Goal: Leave review/rating: Leave review/rating

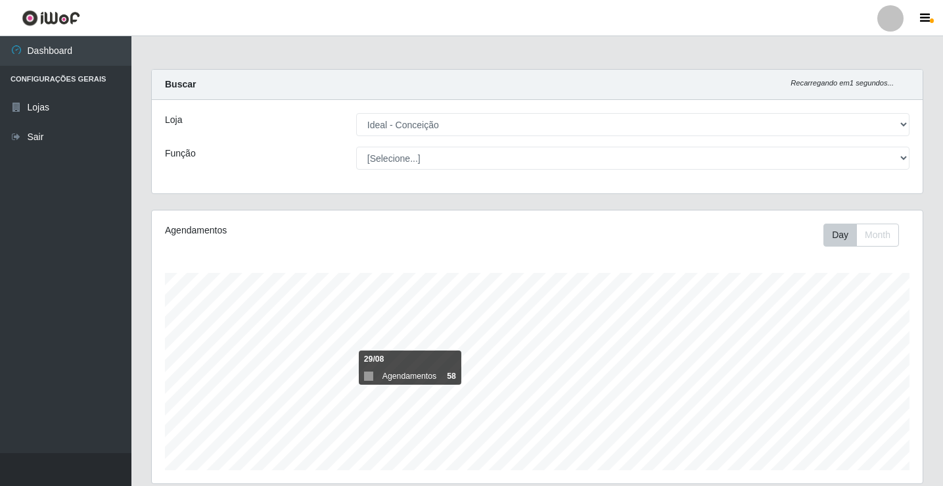
select select "231"
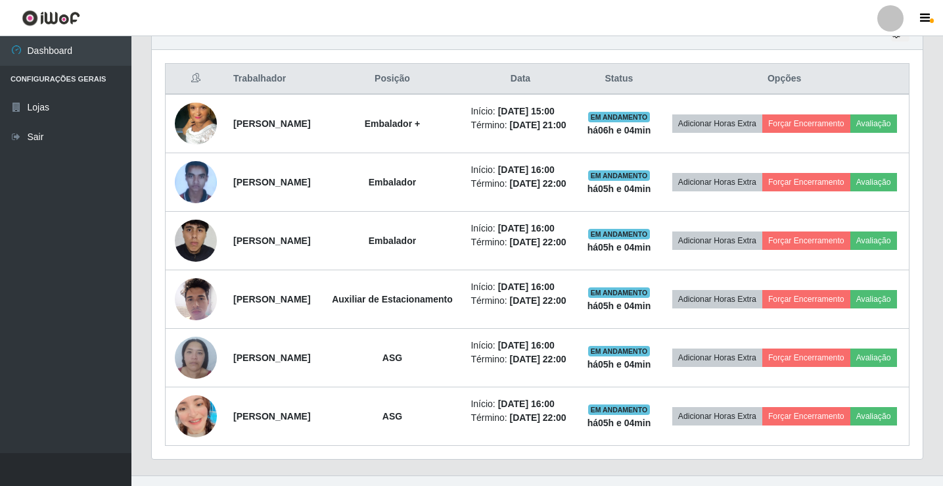
scroll to position [273, 771]
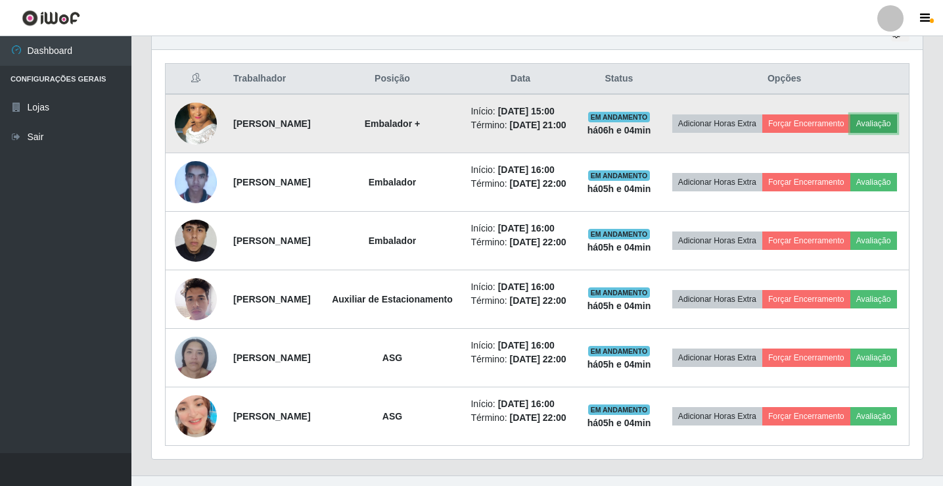
click at [850, 133] on button "Avaliação" at bounding box center [873, 123] width 47 height 18
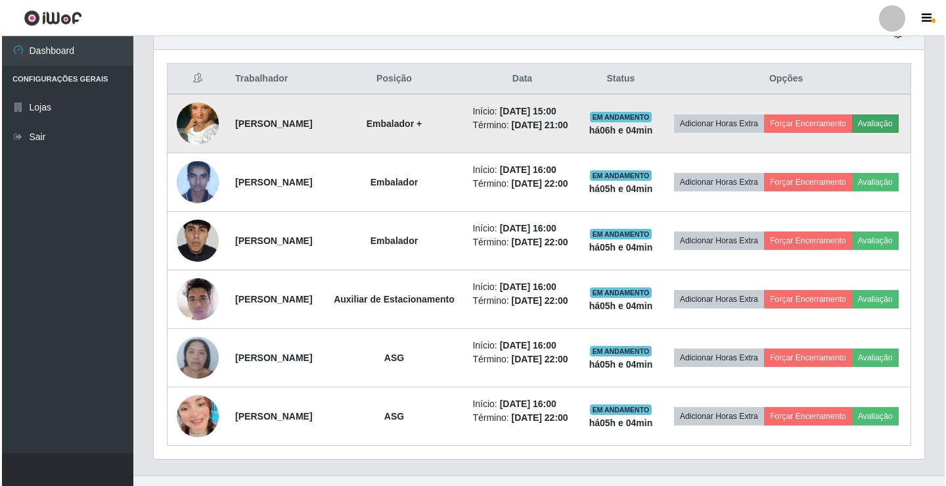
scroll to position [273, 764]
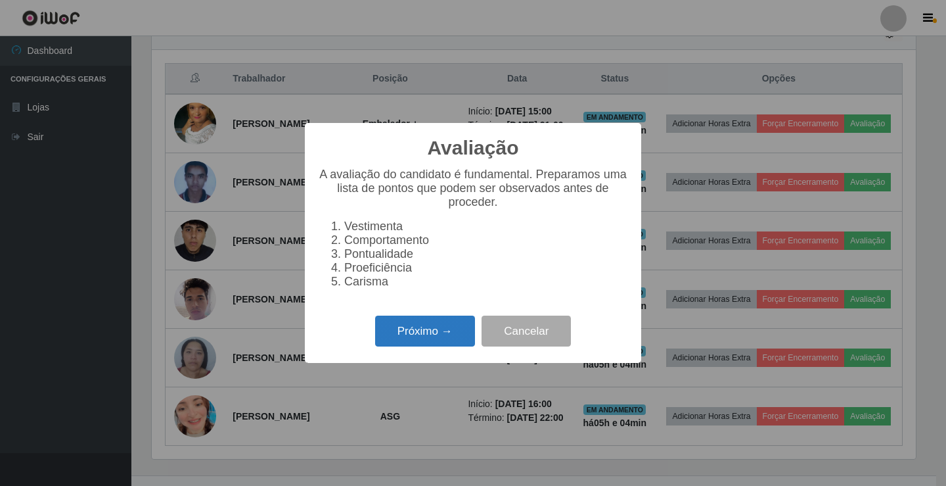
click at [436, 334] on button "Próximo →" at bounding box center [425, 330] width 100 height 31
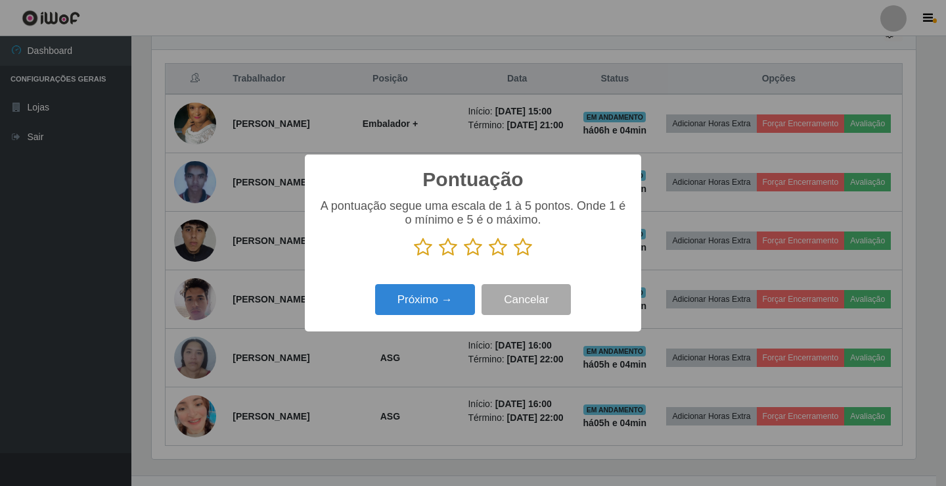
click at [498, 253] on icon at bounding box center [498, 247] width 18 height 20
click at [489, 257] on input "radio" at bounding box center [489, 257] width 0 height 0
click at [436, 298] on button "Próximo →" at bounding box center [425, 299] width 100 height 31
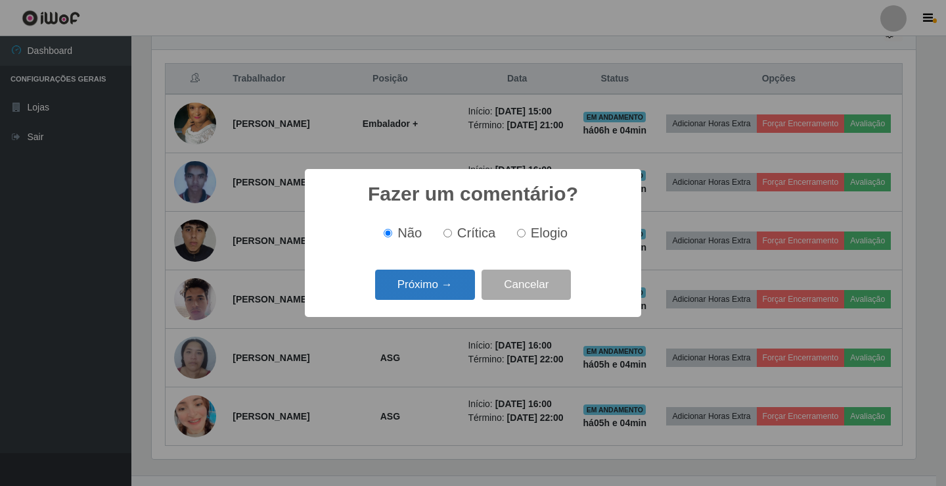
click at [453, 280] on button "Próximo →" at bounding box center [425, 284] width 100 height 31
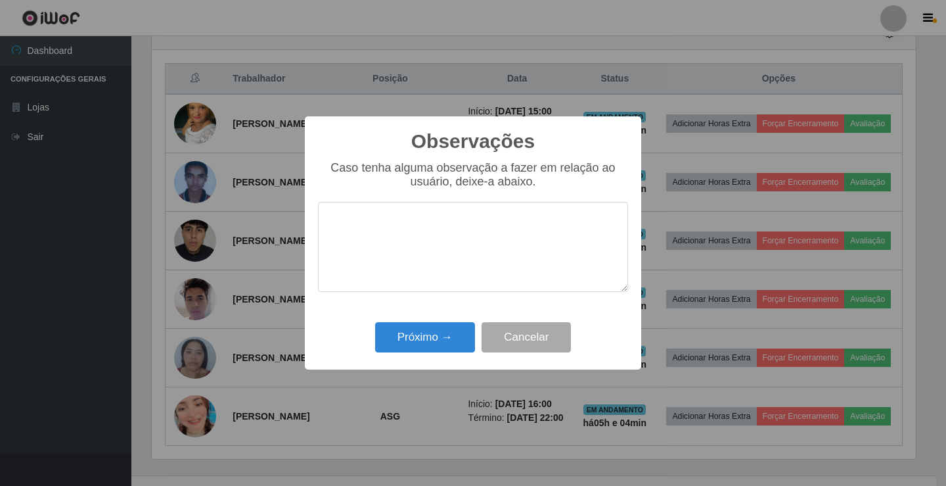
click at [392, 233] on textarea at bounding box center [473, 247] width 310 height 90
type textarea "BOM TRABALHO"
click at [403, 329] on button "Próximo →" at bounding box center [425, 337] width 100 height 31
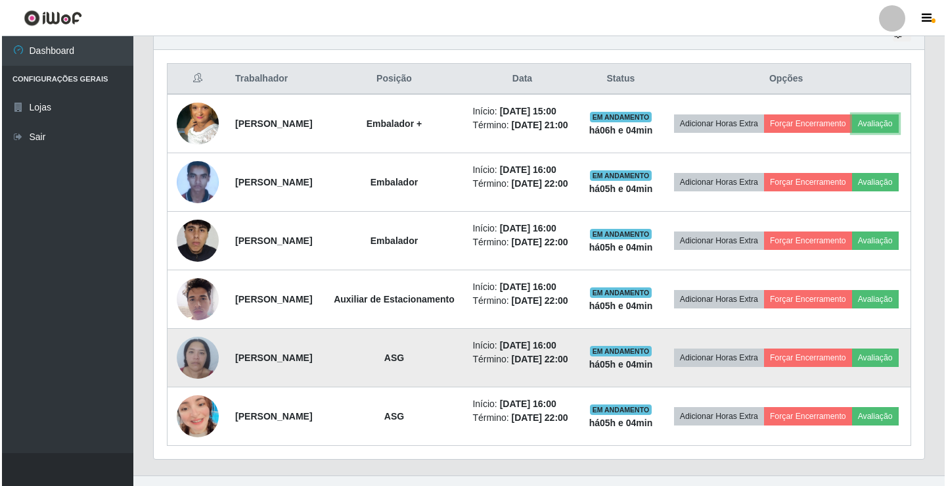
scroll to position [547, 0]
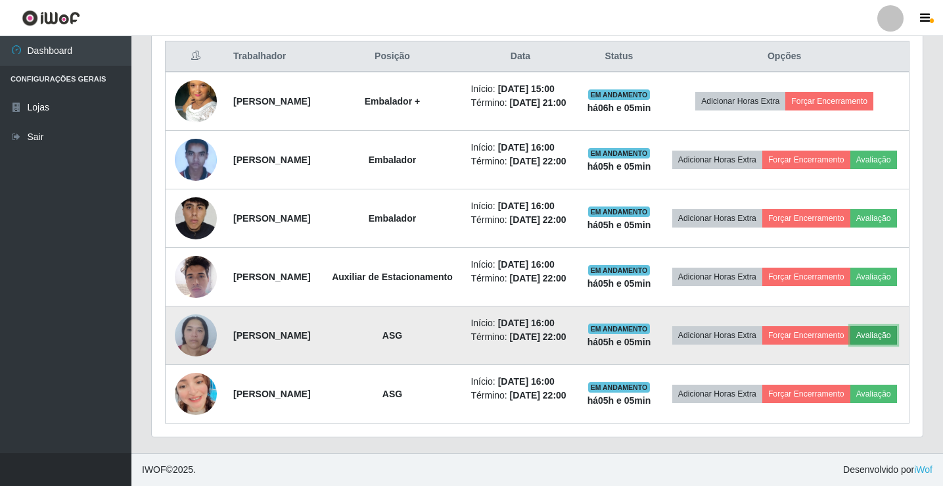
click at [850, 344] on button "Avaliação" at bounding box center [873, 335] width 47 height 18
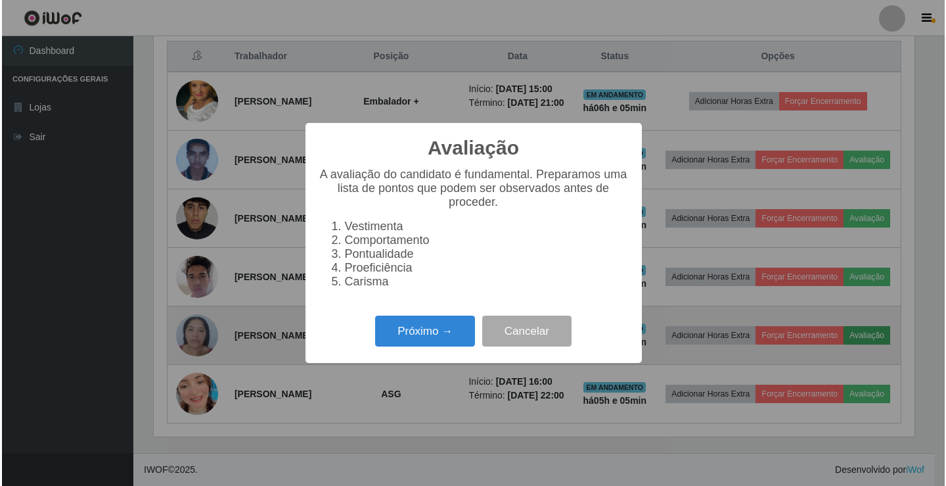
scroll to position [273, 764]
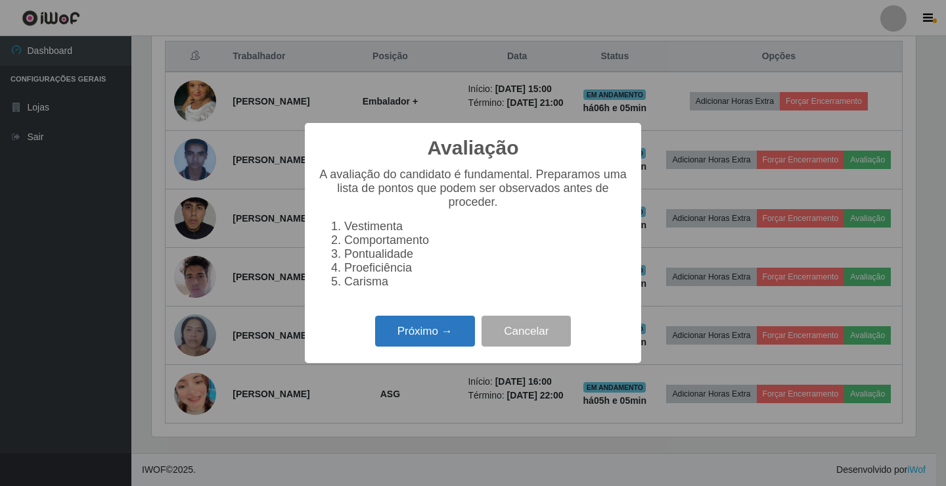
click at [432, 332] on button "Próximo →" at bounding box center [425, 330] width 100 height 31
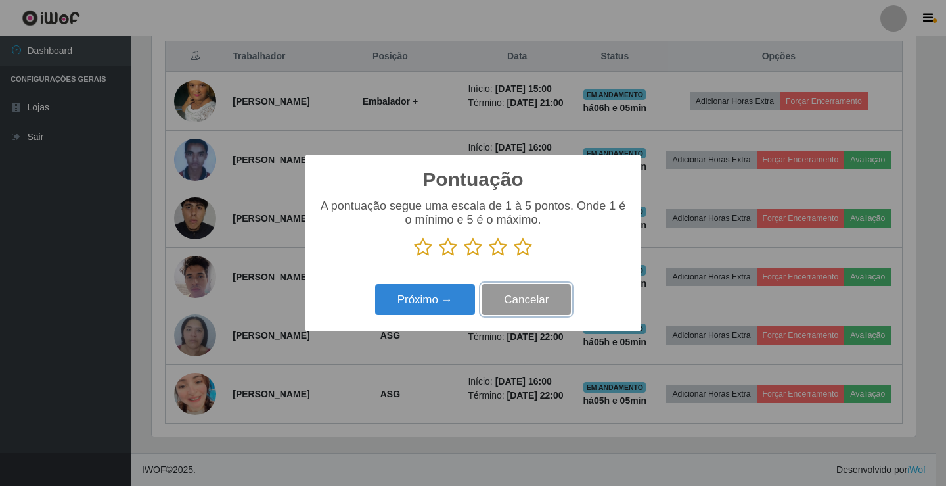
click at [558, 306] on button "Cancelar" at bounding box center [526, 299] width 89 height 31
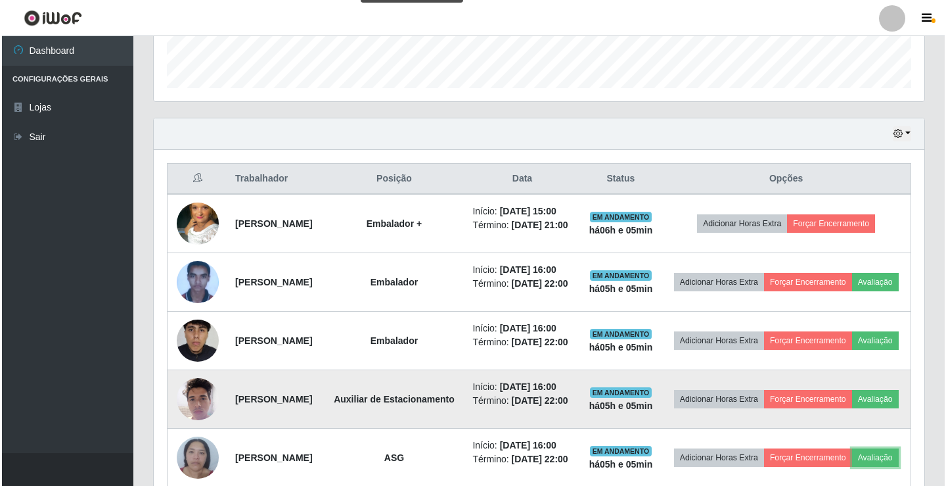
scroll to position [350, 0]
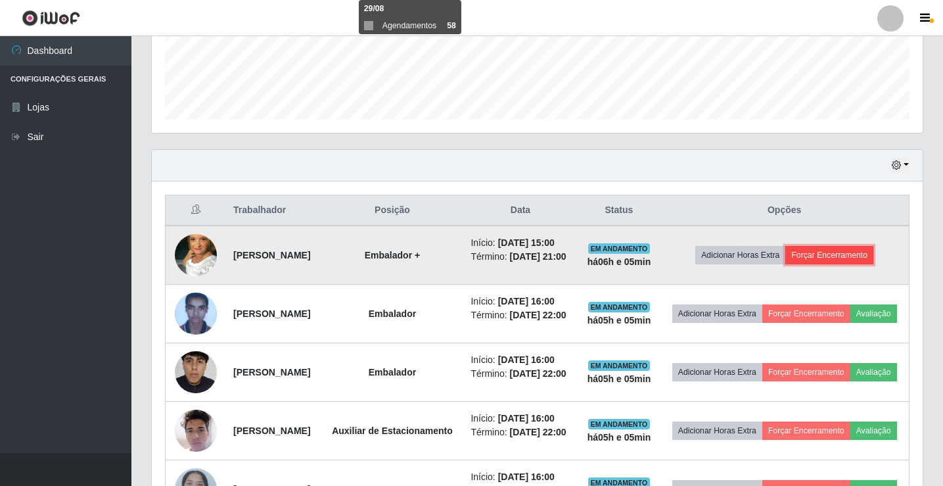
click at [844, 260] on button "Forçar Encerramento" at bounding box center [829, 255] width 88 height 18
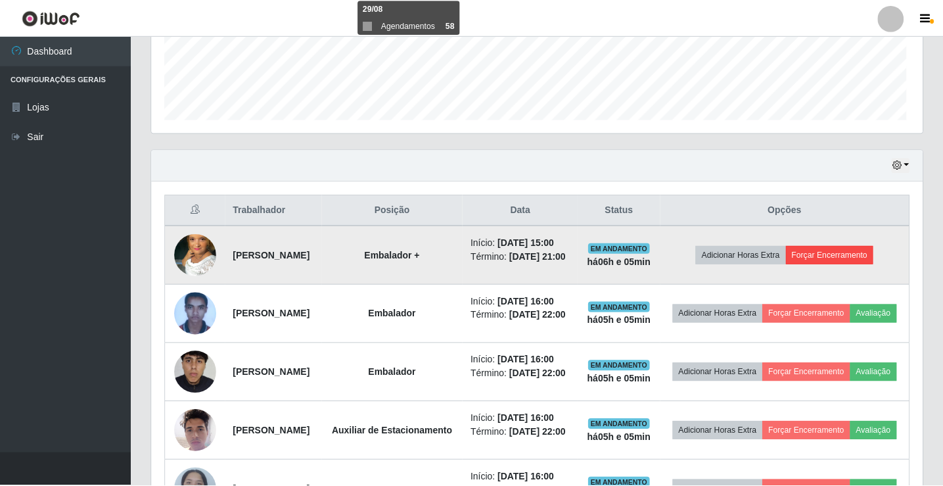
scroll to position [273, 764]
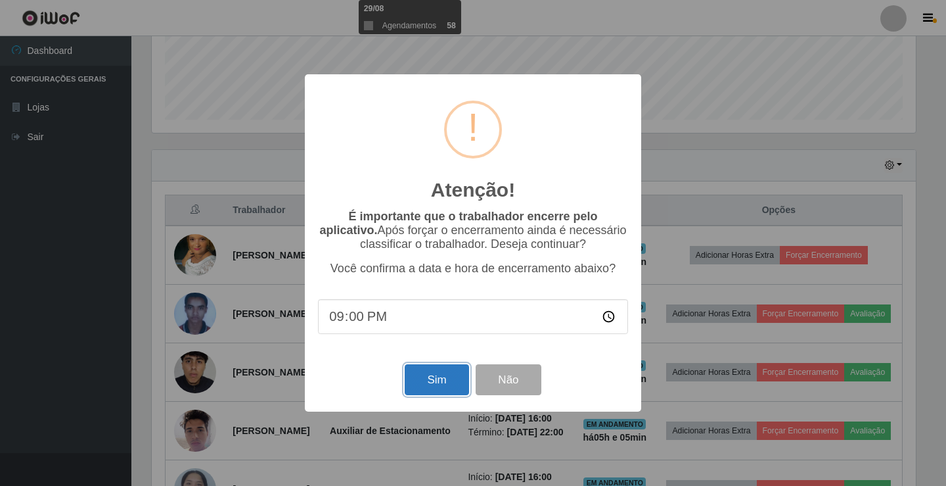
click at [441, 380] on button "Sim" at bounding box center [437, 379] width 64 height 31
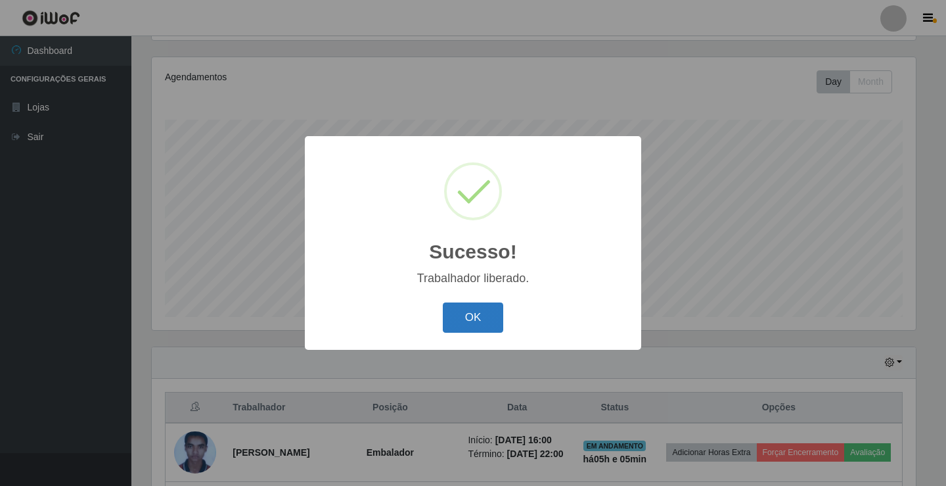
click at [497, 318] on button "OK" at bounding box center [473, 317] width 61 height 31
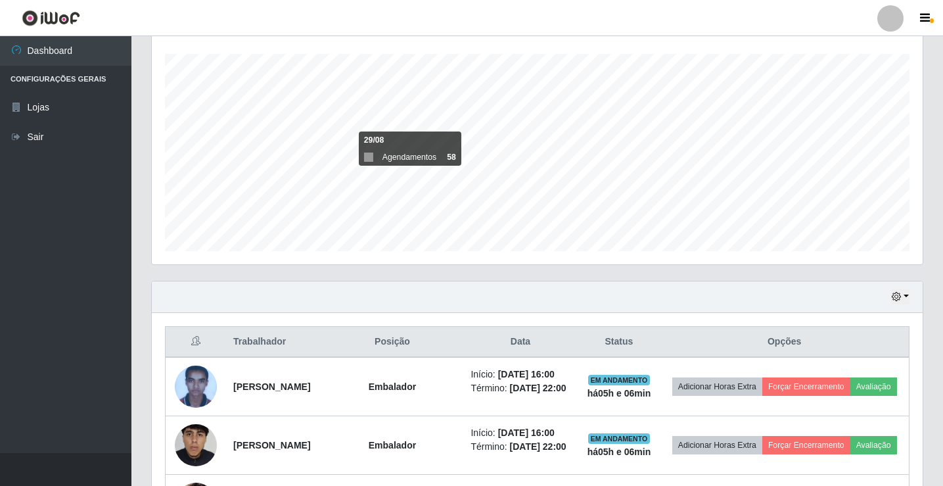
scroll to position [284, 0]
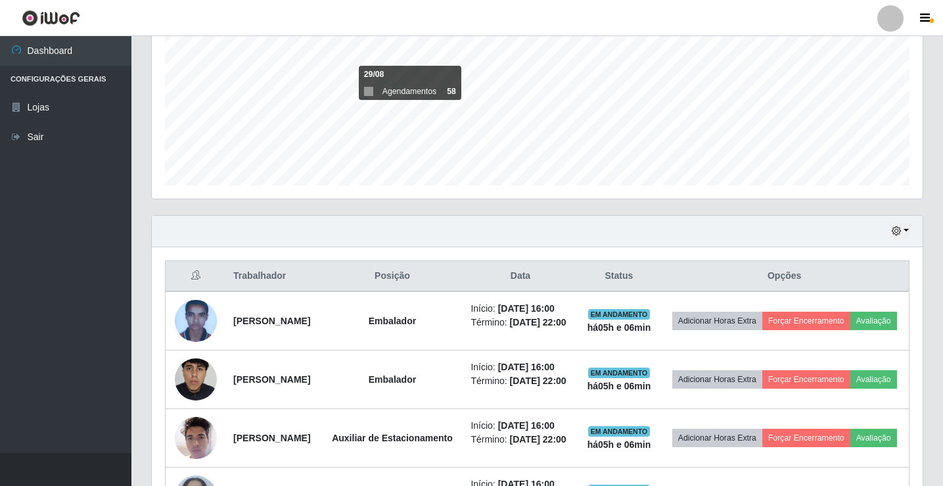
click at [916, 116] on div "Agendamentos Day Month 29/08 Agendamentos 58" at bounding box center [537, 62] width 771 height 273
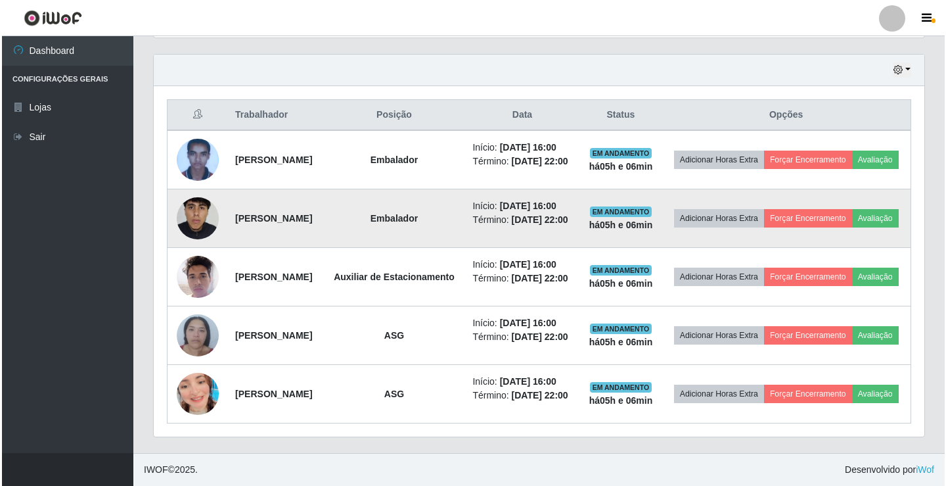
scroll to position [495, 0]
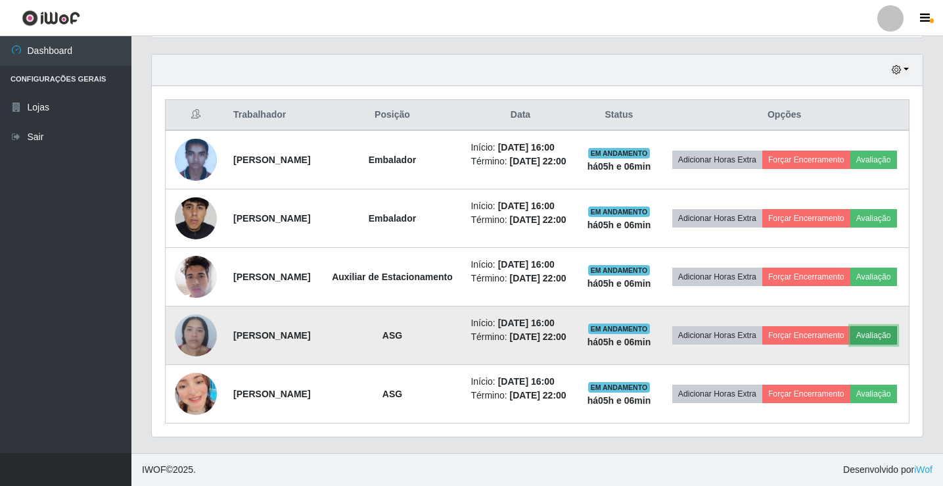
click at [850, 332] on button "Avaliação" at bounding box center [873, 335] width 47 height 18
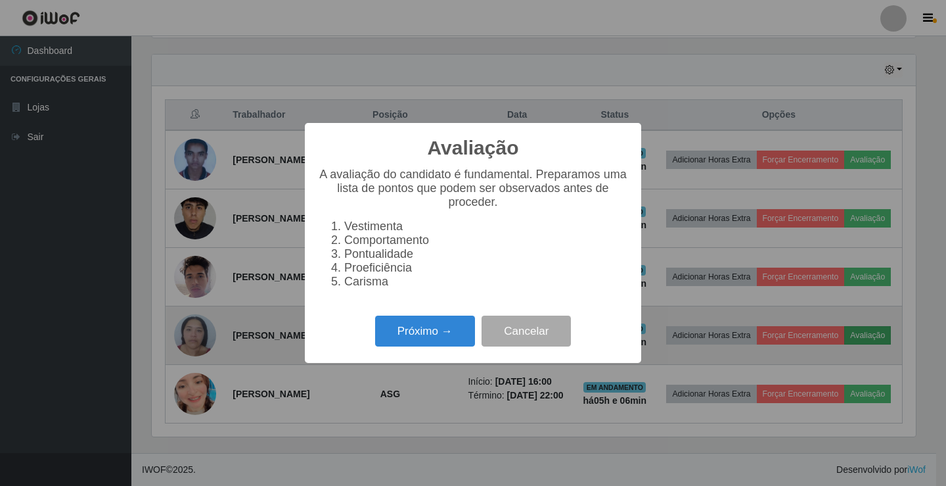
scroll to position [273, 764]
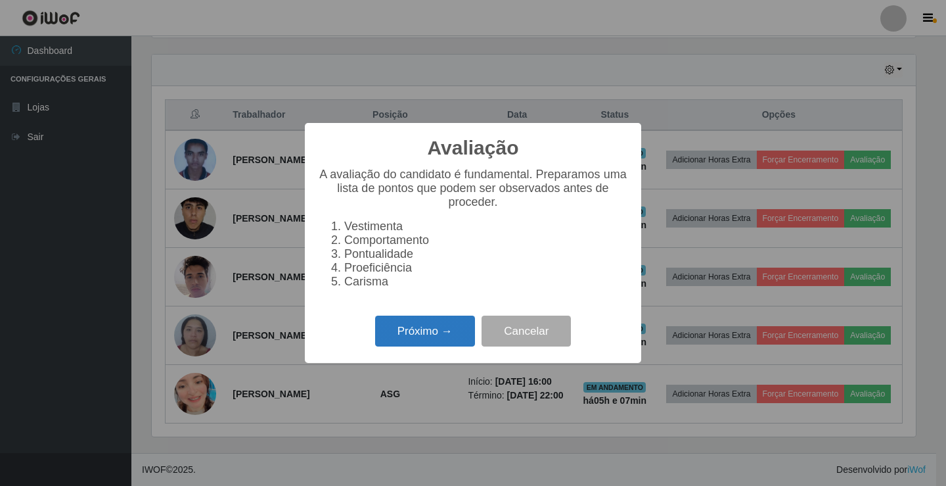
click at [418, 334] on button "Próximo →" at bounding box center [425, 330] width 100 height 31
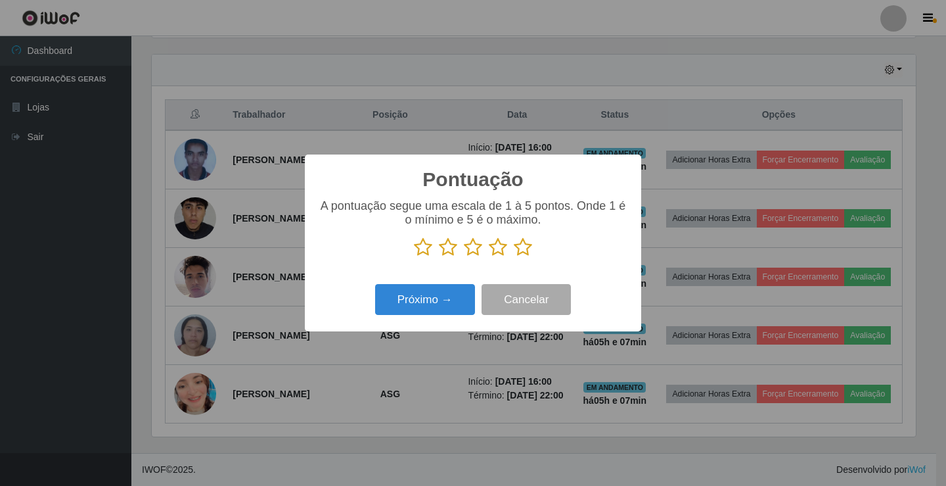
scroll to position [656701, 656209]
click at [497, 248] on icon at bounding box center [498, 247] width 18 height 20
click at [489, 257] on input "radio" at bounding box center [489, 257] width 0 height 0
click at [422, 298] on button "Próximo →" at bounding box center [425, 299] width 100 height 31
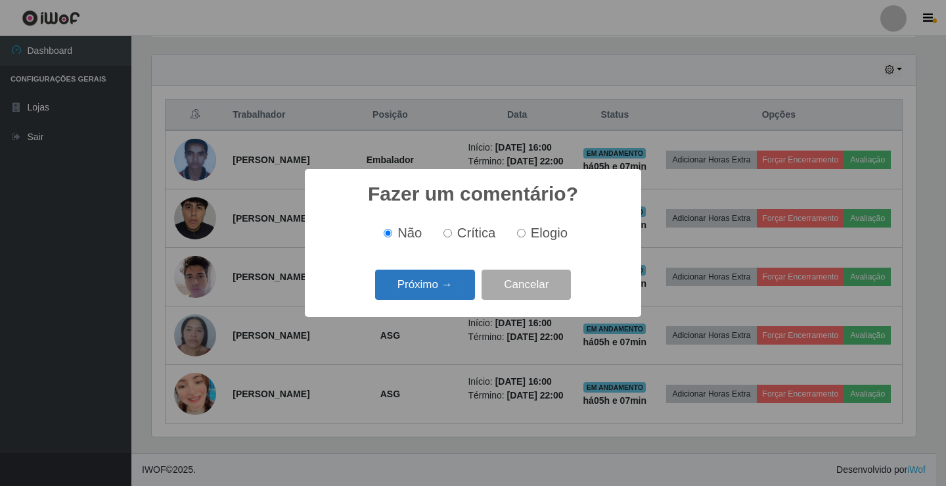
click at [428, 275] on button "Próximo →" at bounding box center [425, 284] width 100 height 31
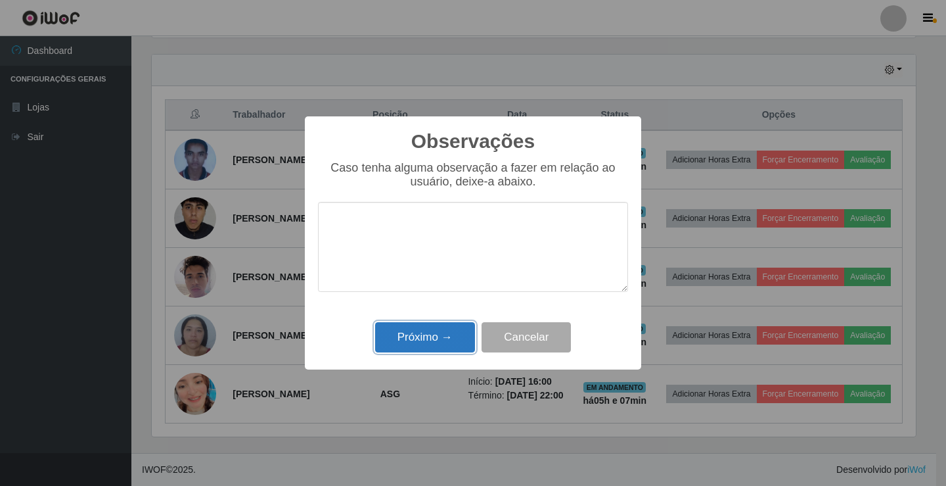
click at [432, 336] on button "Próximo →" at bounding box center [425, 337] width 100 height 31
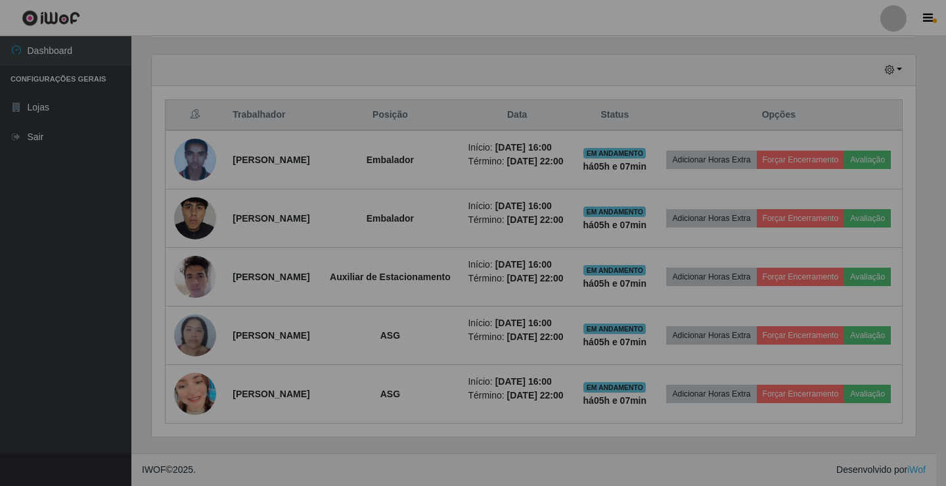
scroll to position [273, 771]
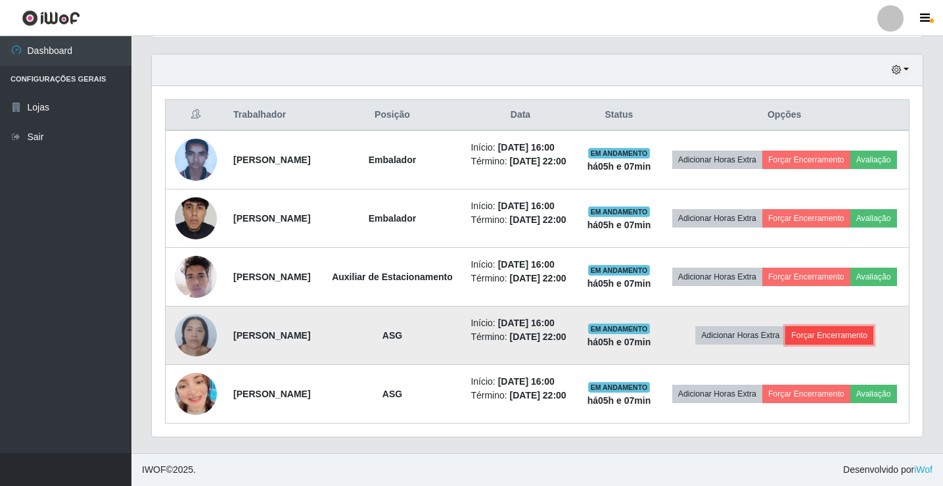
click at [848, 326] on button "Forçar Encerramento" at bounding box center [829, 335] width 88 height 18
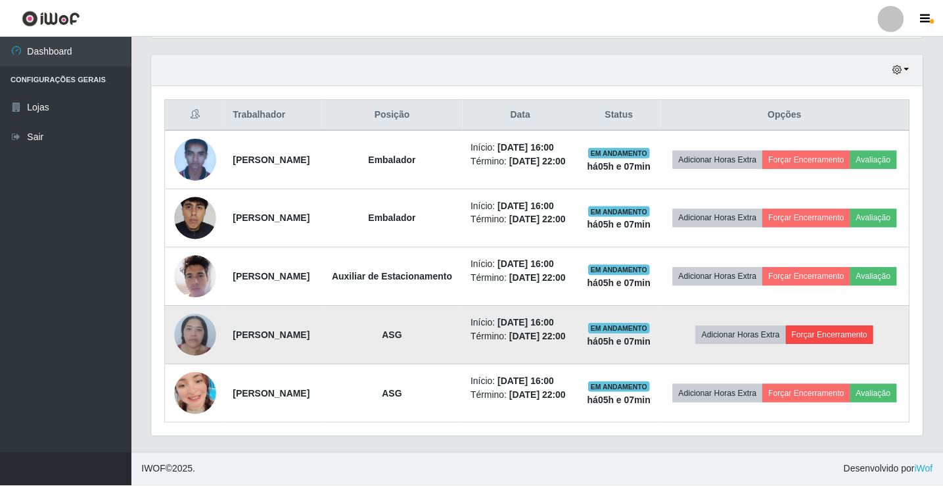
scroll to position [273, 764]
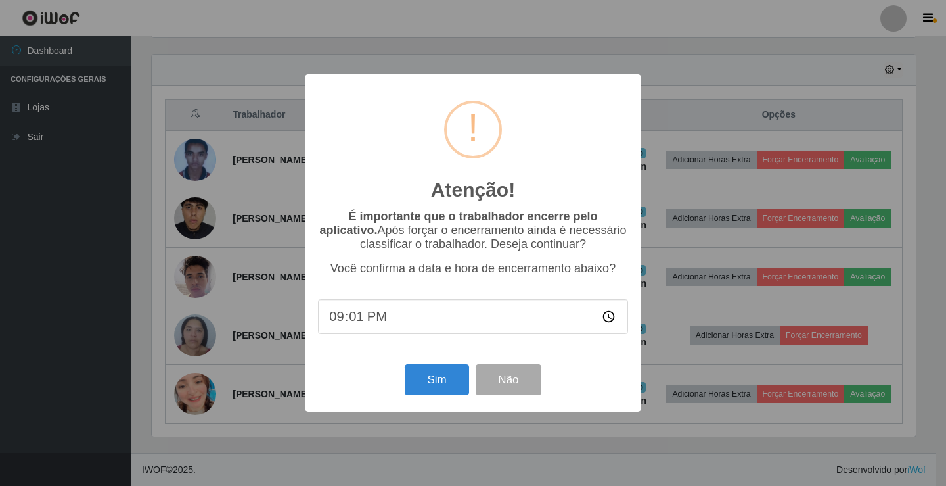
type input "21:10"
click at [434, 380] on button "Sim" at bounding box center [437, 379] width 64 height 31
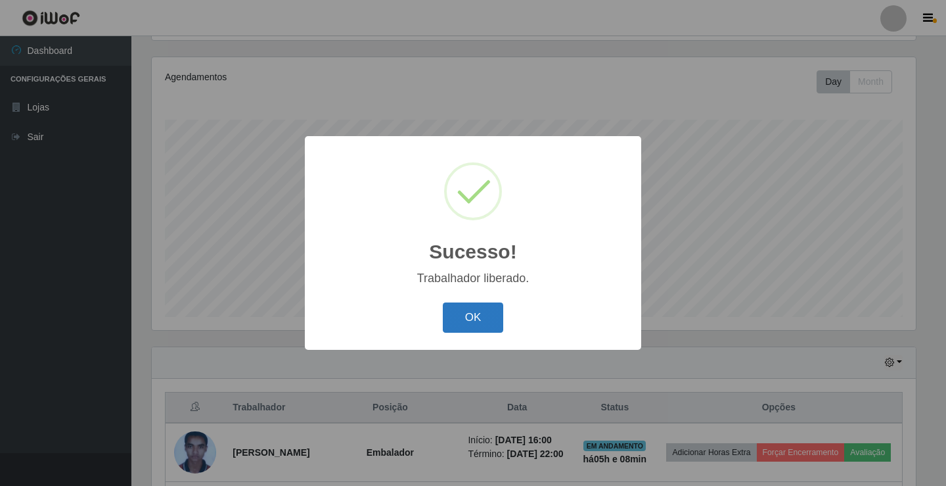
click at [467, 319] on button "OK" at bounding box center [473, 317] width 61 height 31
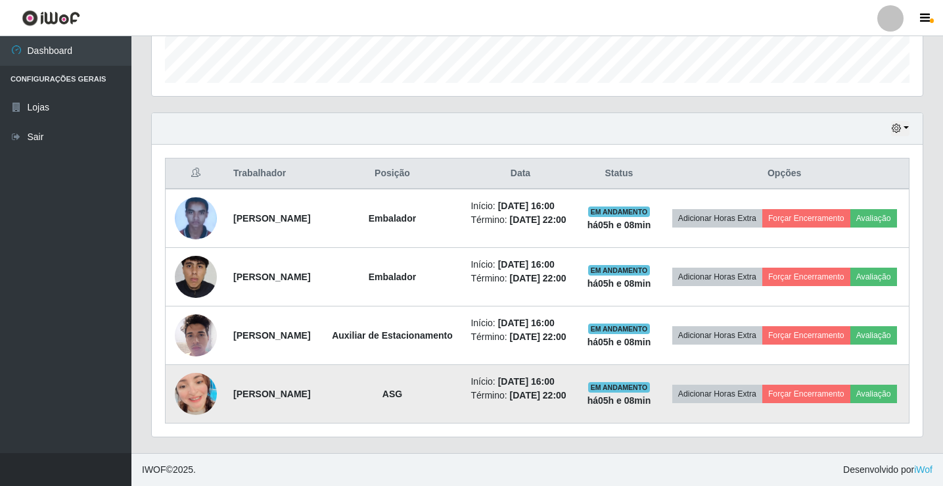
scroll to position [426, 0]
